Goal: Transaction & Acquisition: Purchase product/service

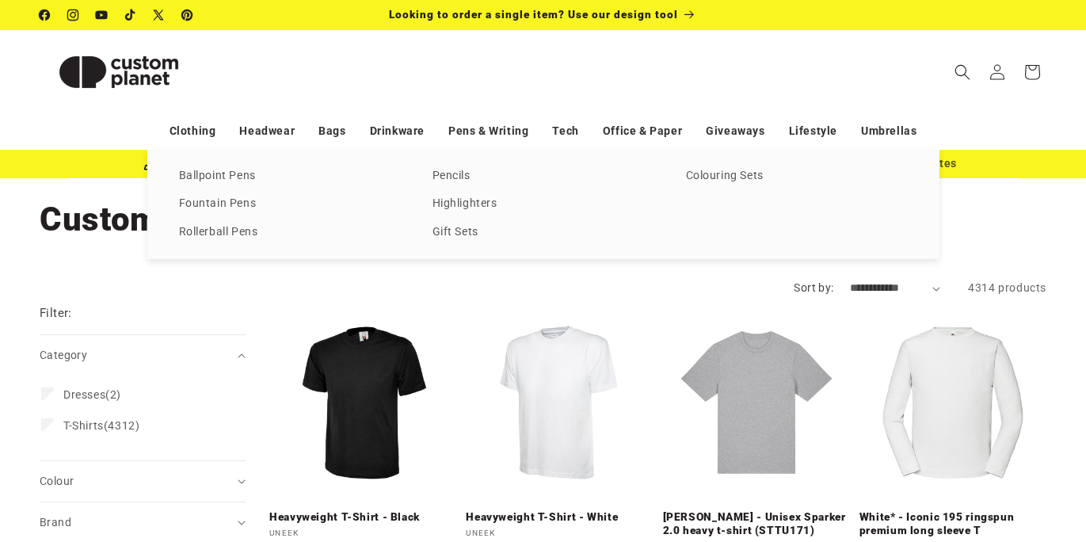
click at [506, 135] on link "Pens & Writing" at bounding box center [488, 131] width 80 height 28
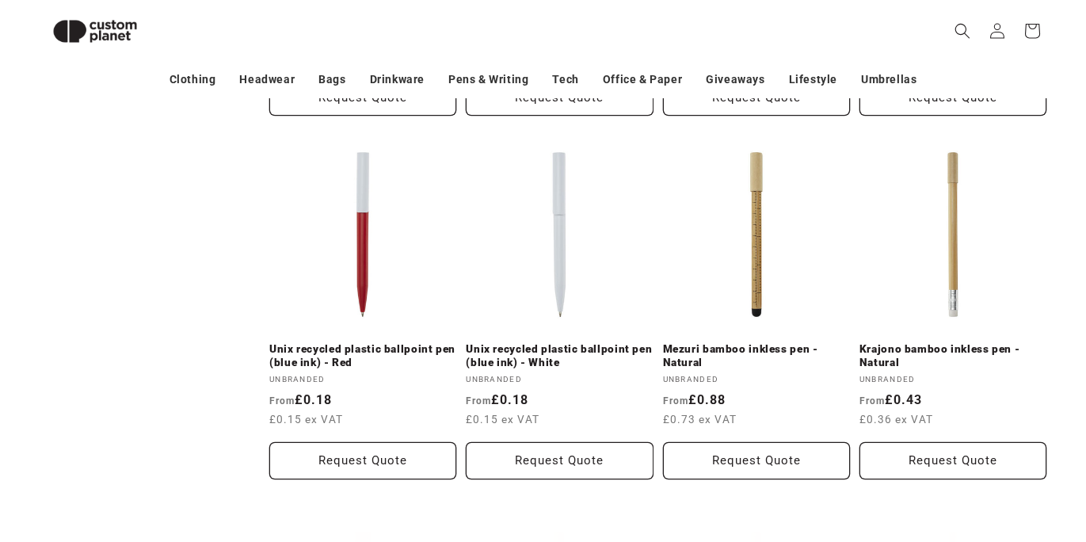
scroll to position [2378, 0]
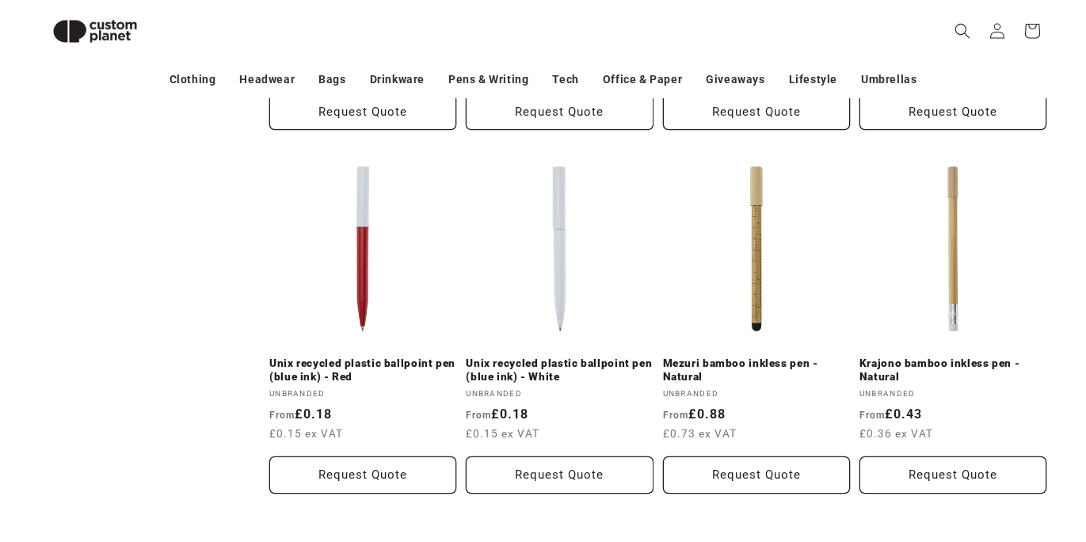
click at [525, 367] on link "Unix recycled plastic ballpoint pen (blue ink) - White" at bounding box center [559, 371] width 187 height 28
